Goal: Task Accomplishment & Management: Manage account settings

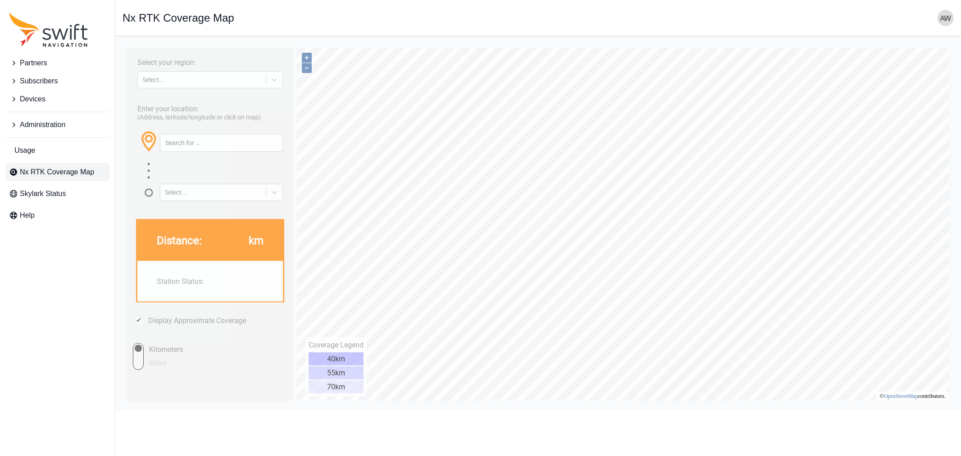
click at [32, 100] on span "Devices" at bounding box center [33, 99] width 26 height 11
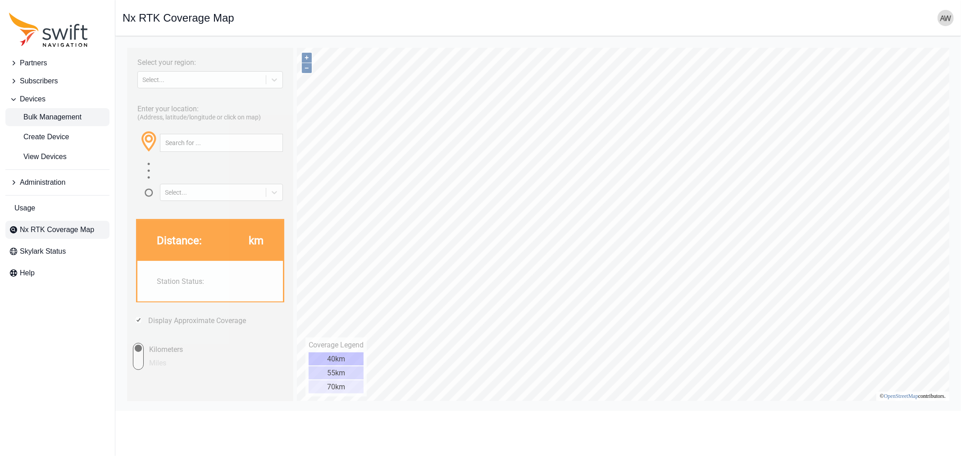
click at [56, 118] on span "Bulk Management" at bounding box center [45, 117] width 73 height 11
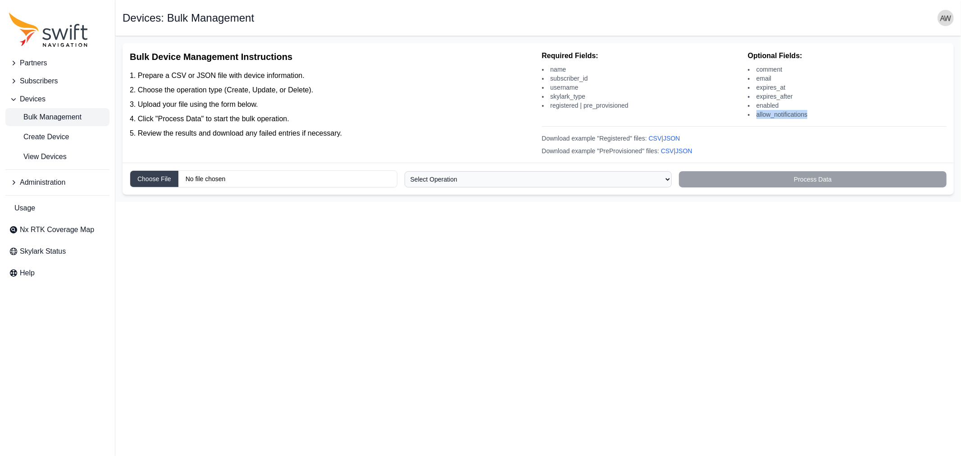
drag, startPoint x: 807, startPoint y: 114, endPoint x: 754, endPoint y: 117, distance: 52.8
click at [754, 117] on li "allow_notifications" at bounding box center [847, 114] width 199 height 9
click at [39, 136] on span "Create Device" at bounding box center [39, 137] width 60 height 11
select select
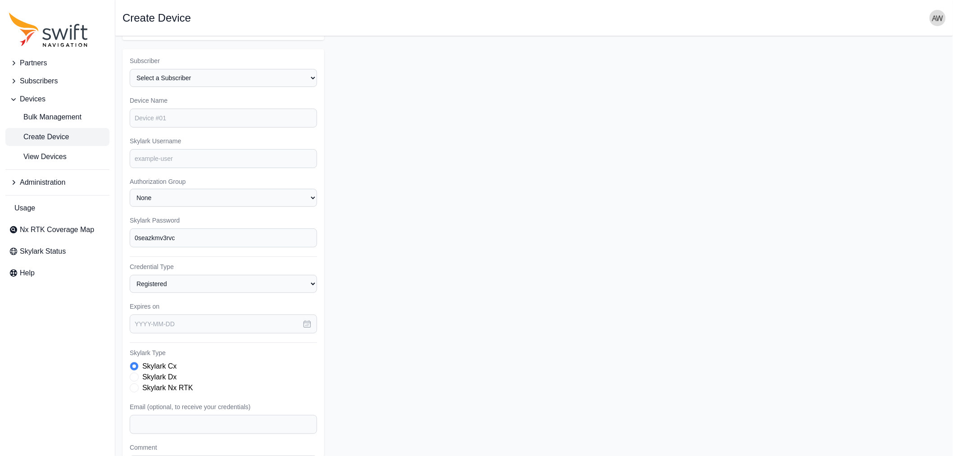
select select "ab3272ce-40d0-4c94-a524-96a758ab755c"
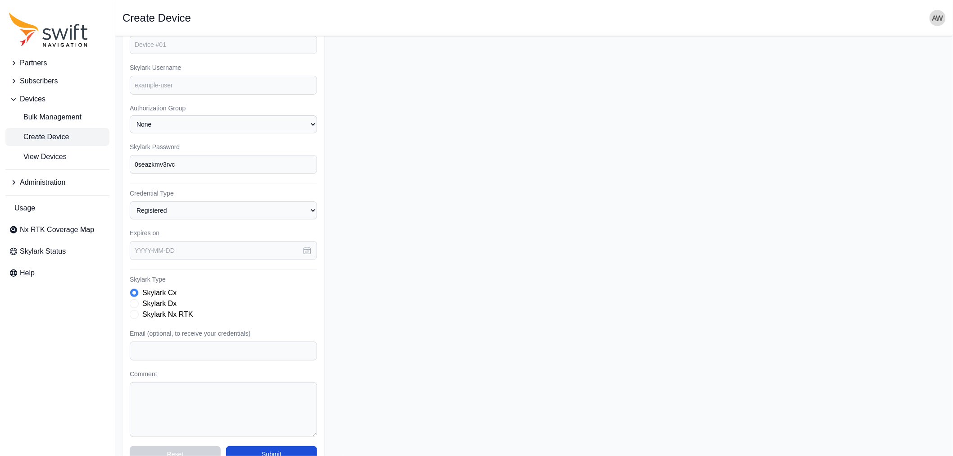
scroll to position [147, 0]
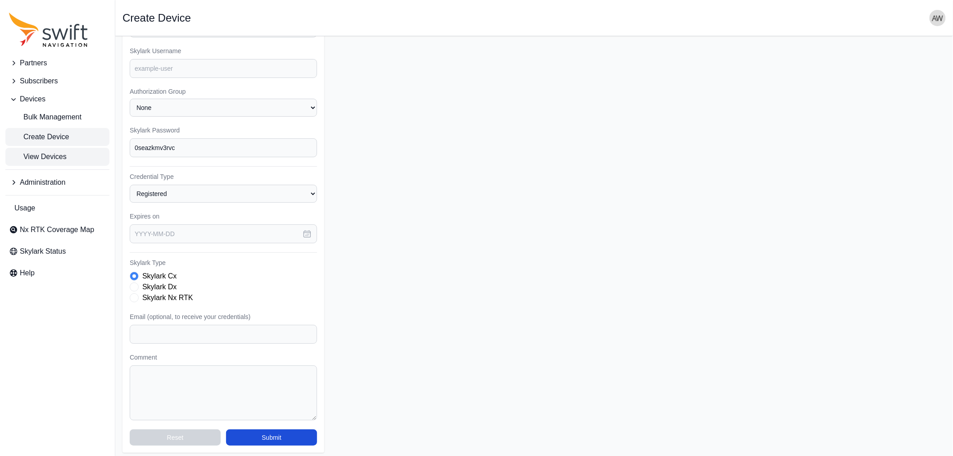
click at [56, 154] on span "View Devices" at bounding box center [38, 156] width 58 height 11
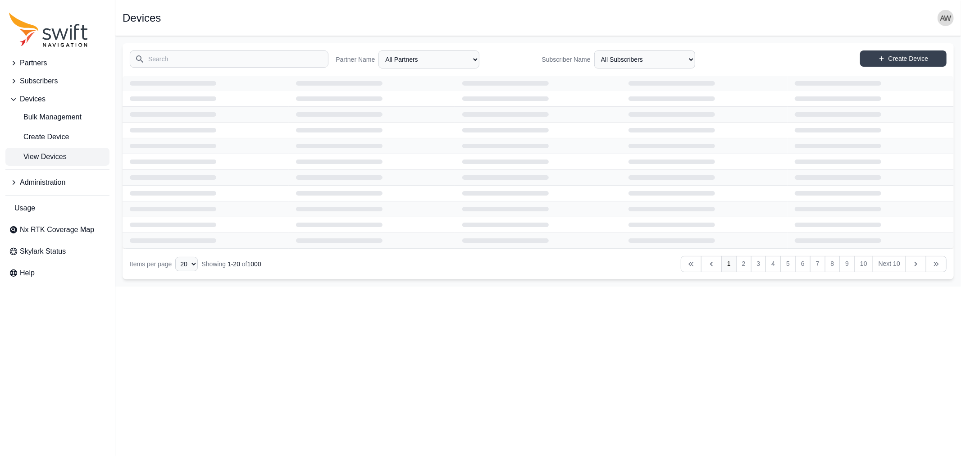
click at [210, 57] on input "Search" at bounding box center [229, 58] width 199 height 17
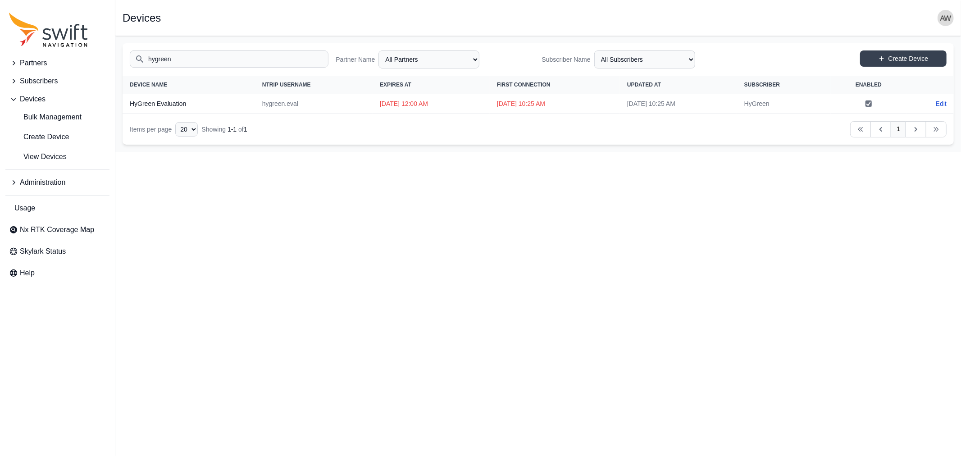
drag, startPoint x: 197, startPoint y: 61, endPoint x: 112, endPoint y: 55, distance: 85.8
click at [112, 55] on div "Partners Subscribers Devices Bulk Management Create Device View Devices Adminis…" at bounding box center [480, 94] width 961 height 116
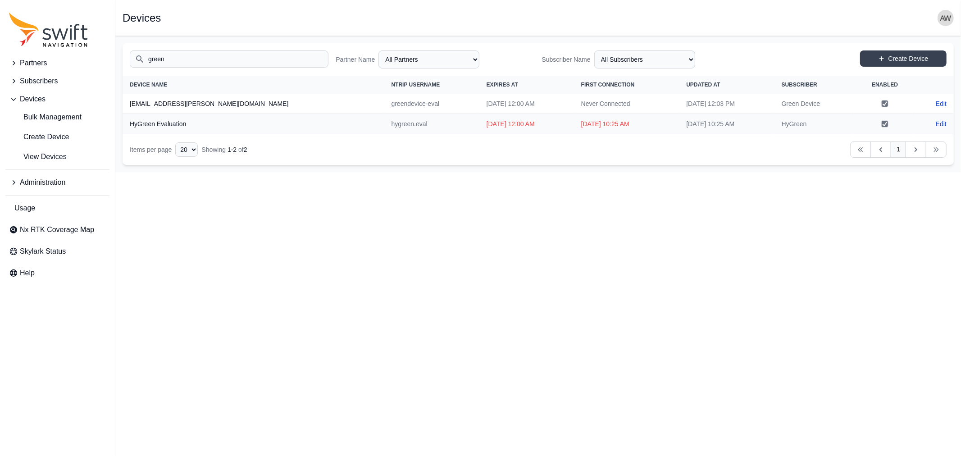
type input "green"
click at [940, 122] on link "Edit" at bounding box center [941, 123] width 11 height 9
select select "ab3272ce-40d0-4c94-a524-96a758ab755c"
select select "e0217693-9123-4eb0-9ed4-34fe5bee6995"
